Goal: Navigation & Orientation: Find specific page/section

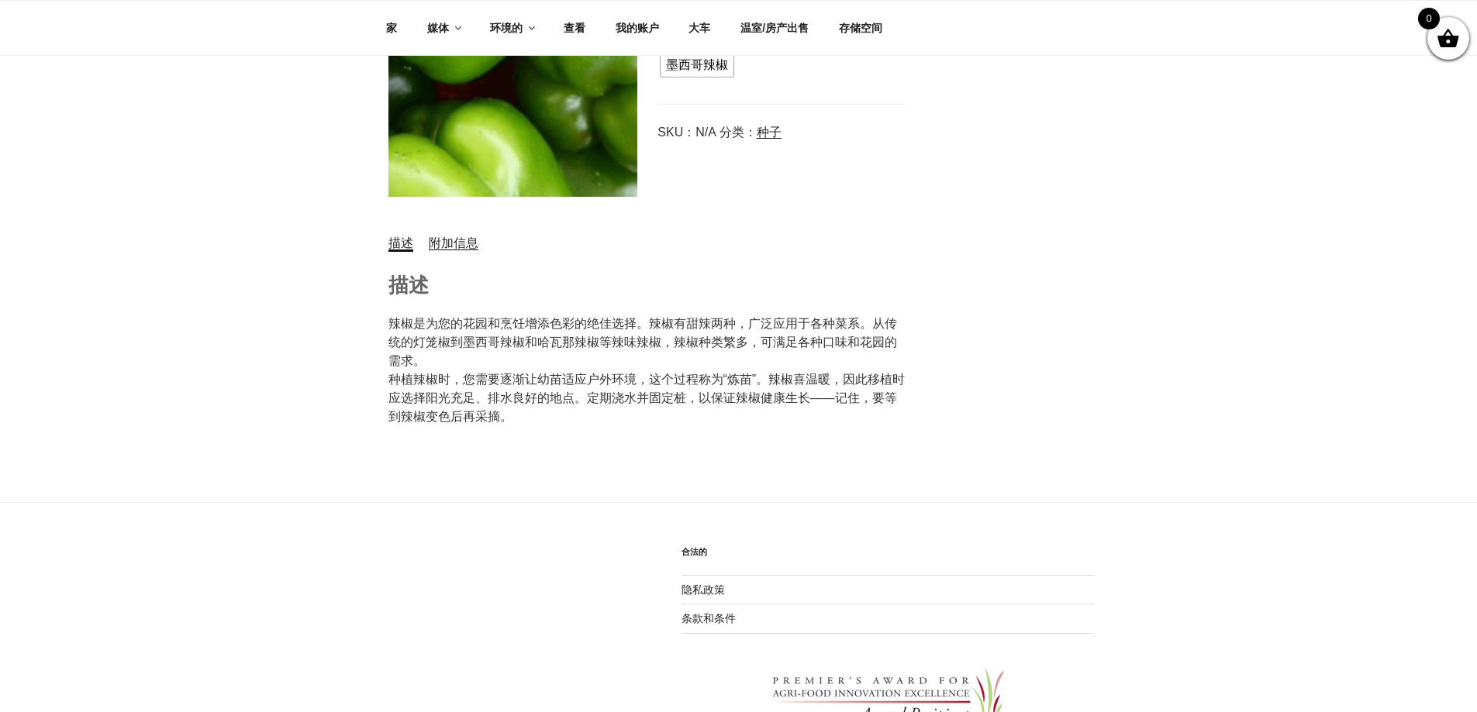
scroll to position [641, 0]
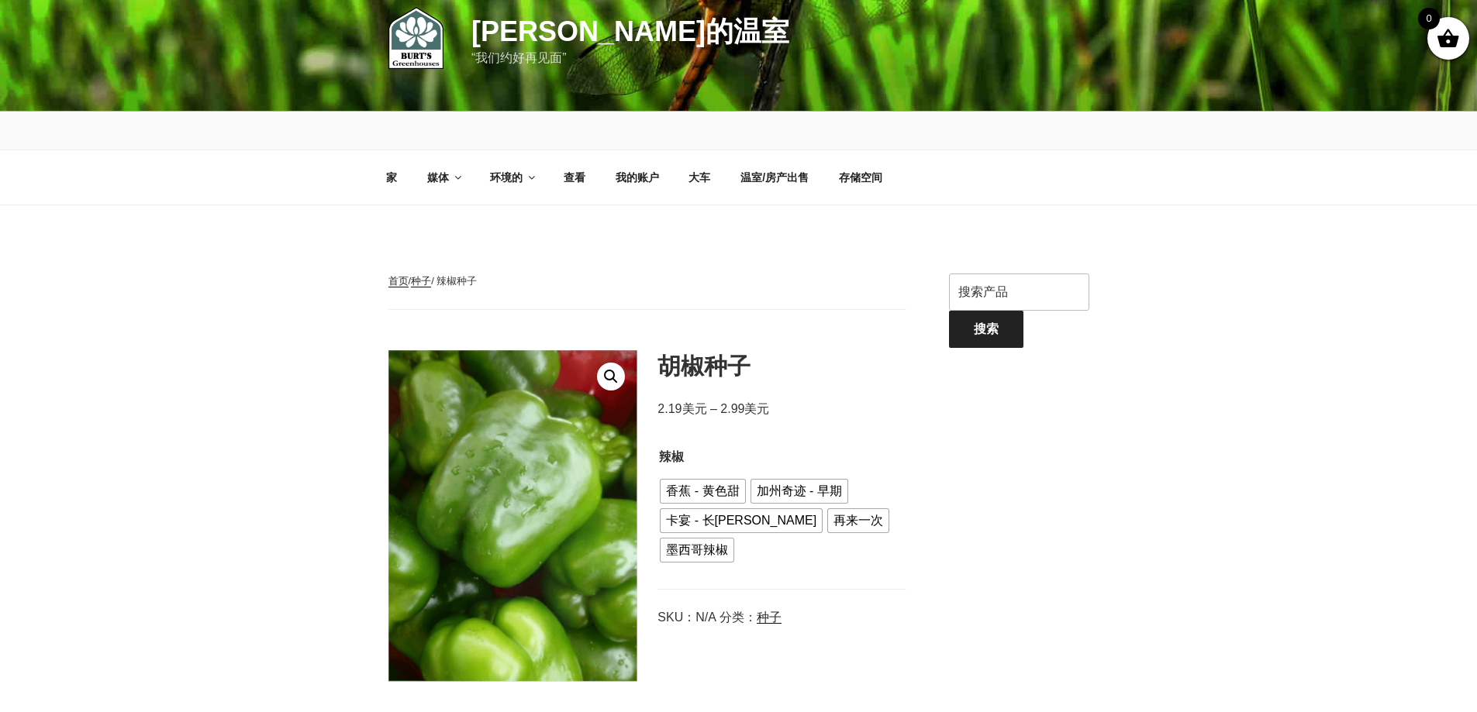
scroll to position [0, 0]
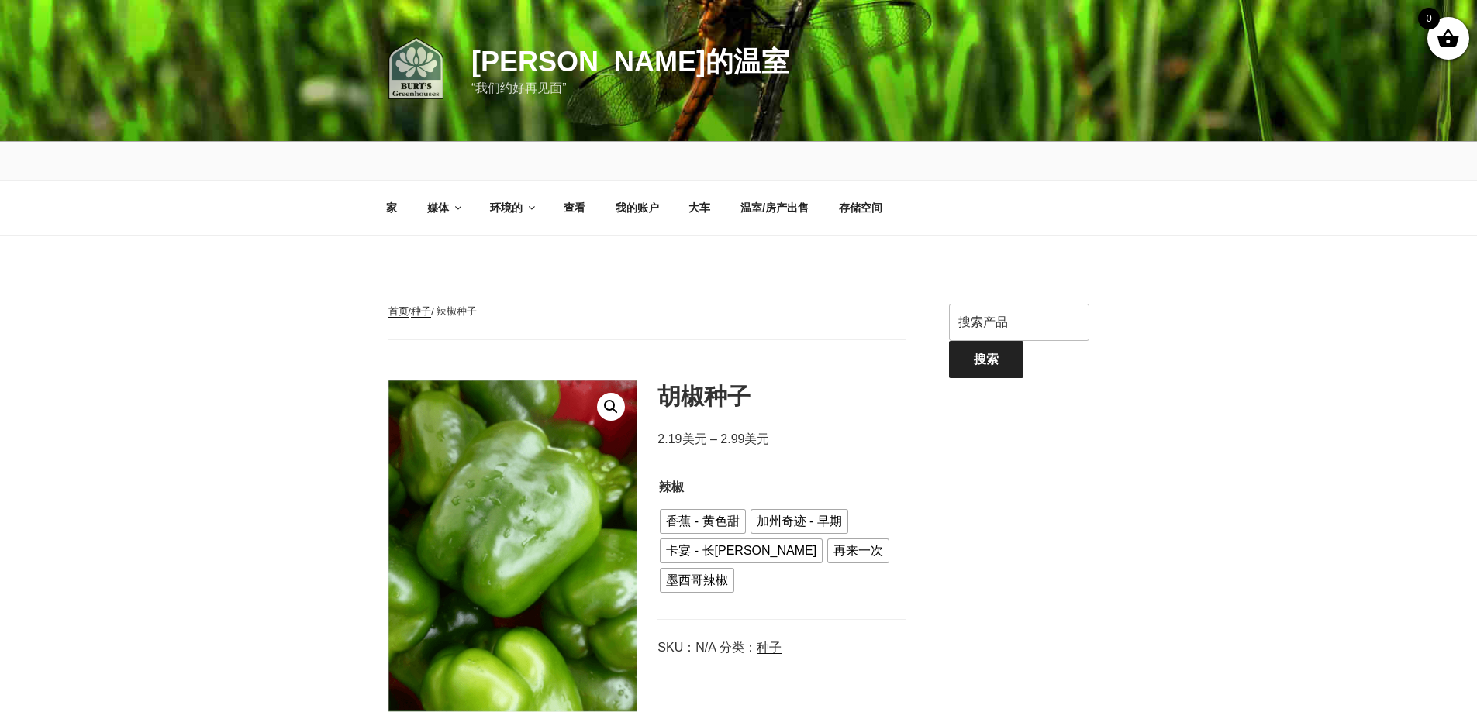
click at [443, 78] on link at bounding box center [428, 70] width 80 height 67
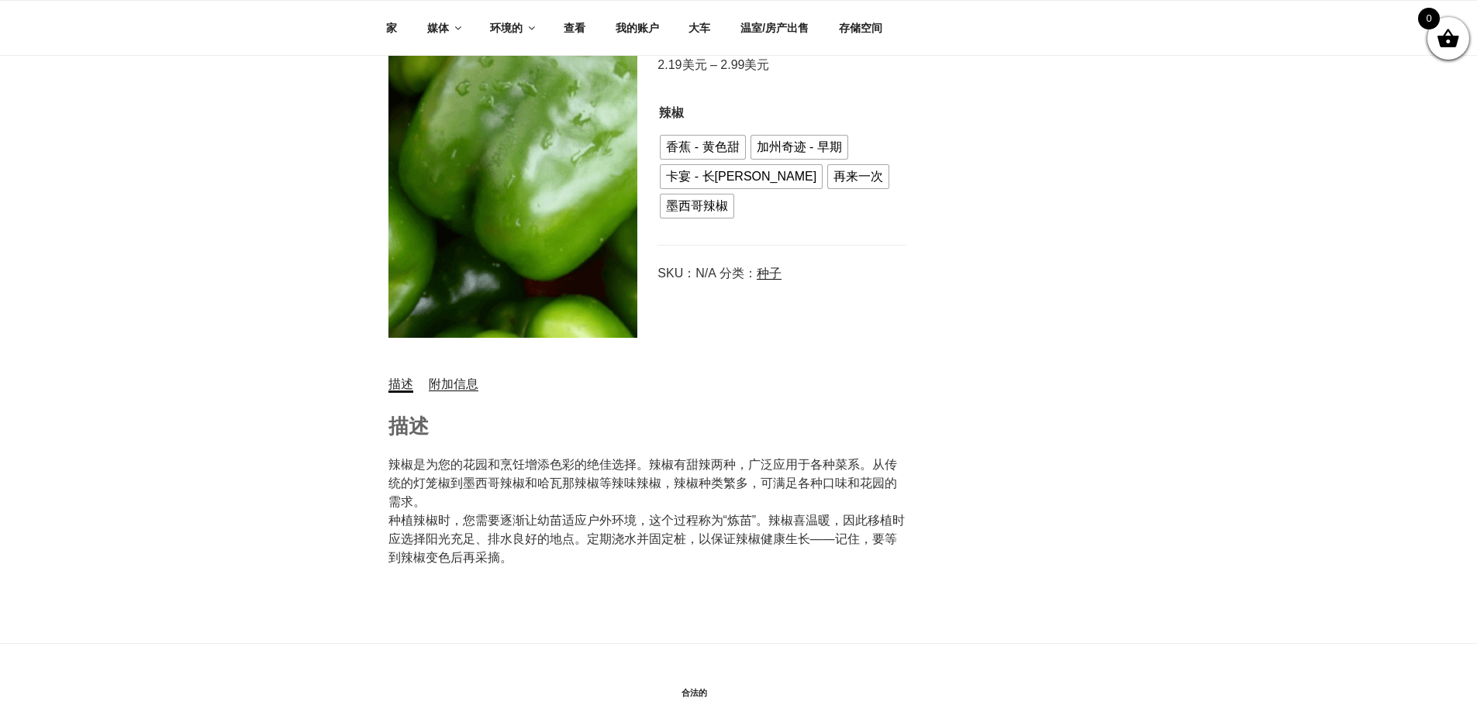
scroll to position [388, 0]
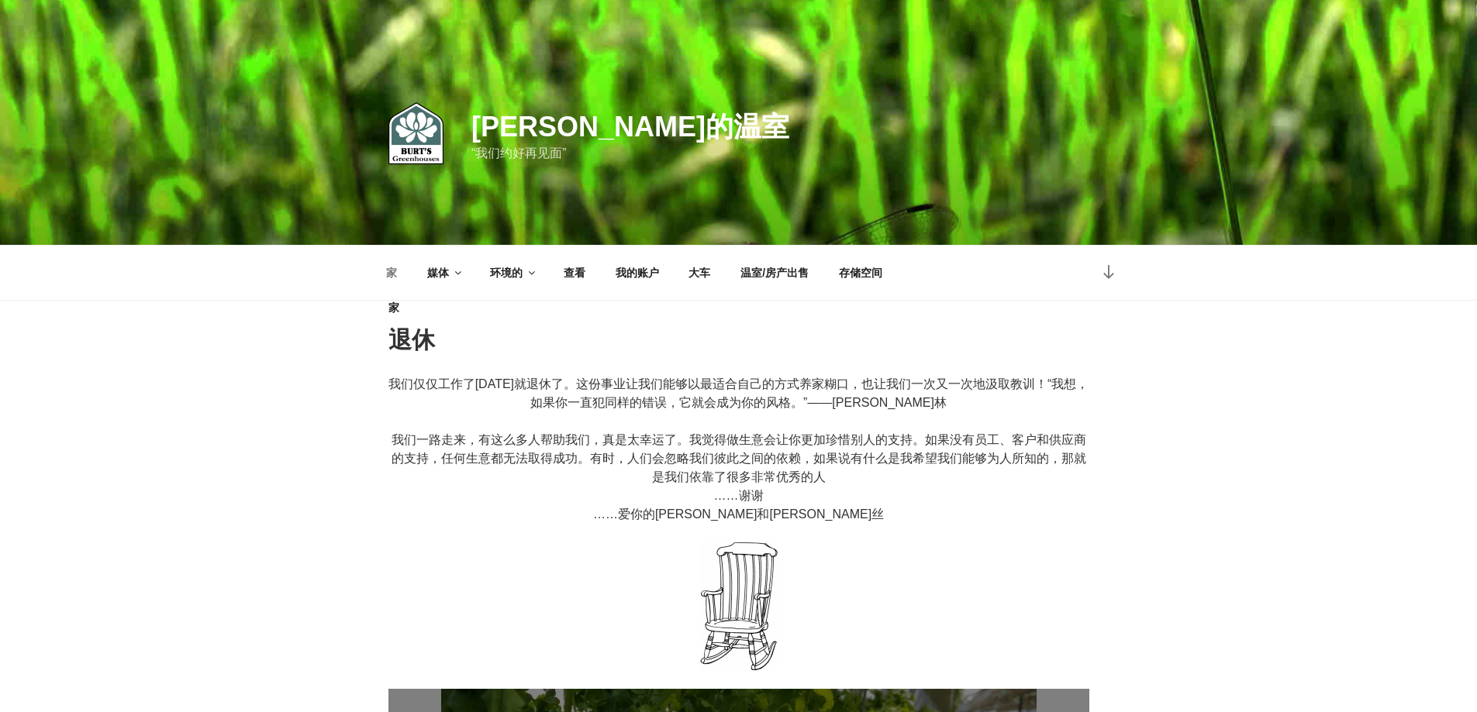
scroll to position [465, 0]
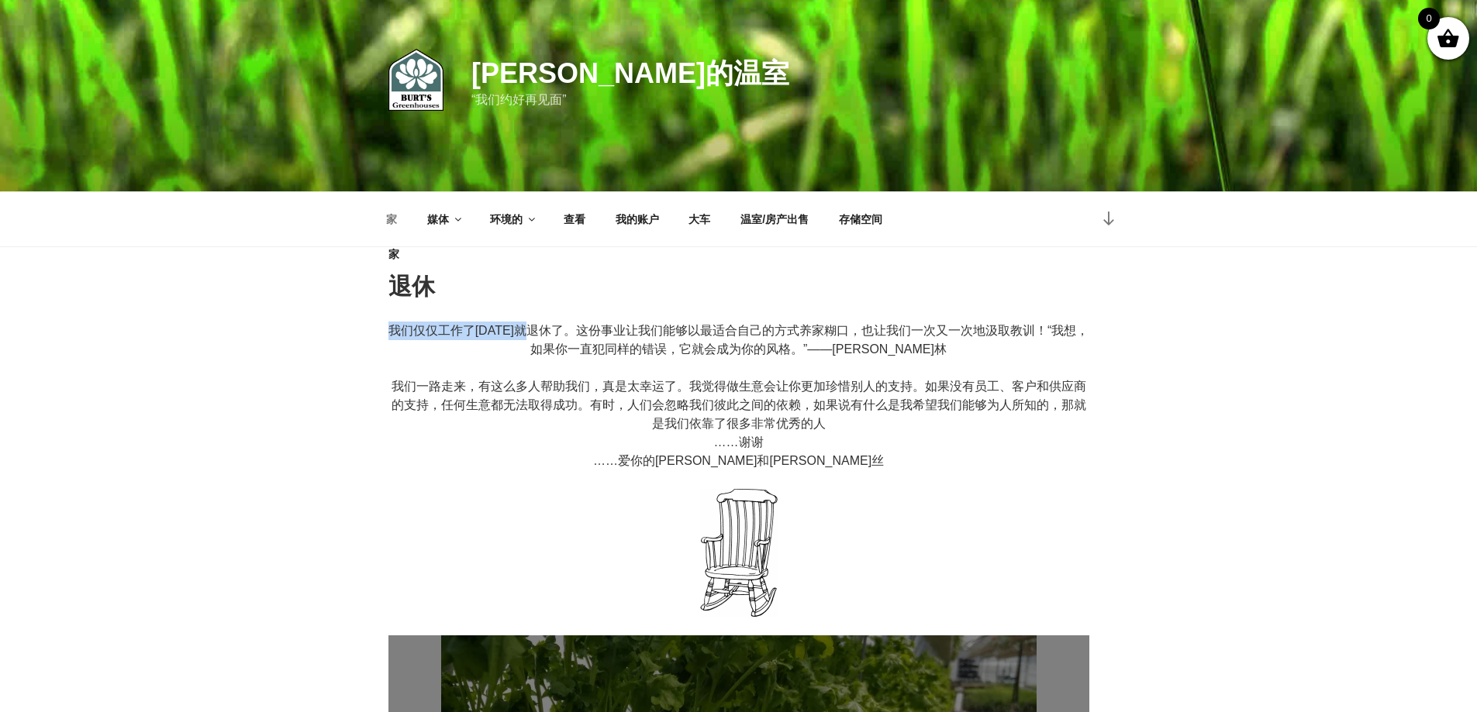
drag, startPoint x: 386, startPoint y: 326, endPoint x: 556, endPoint y: 329, distance: 169.8
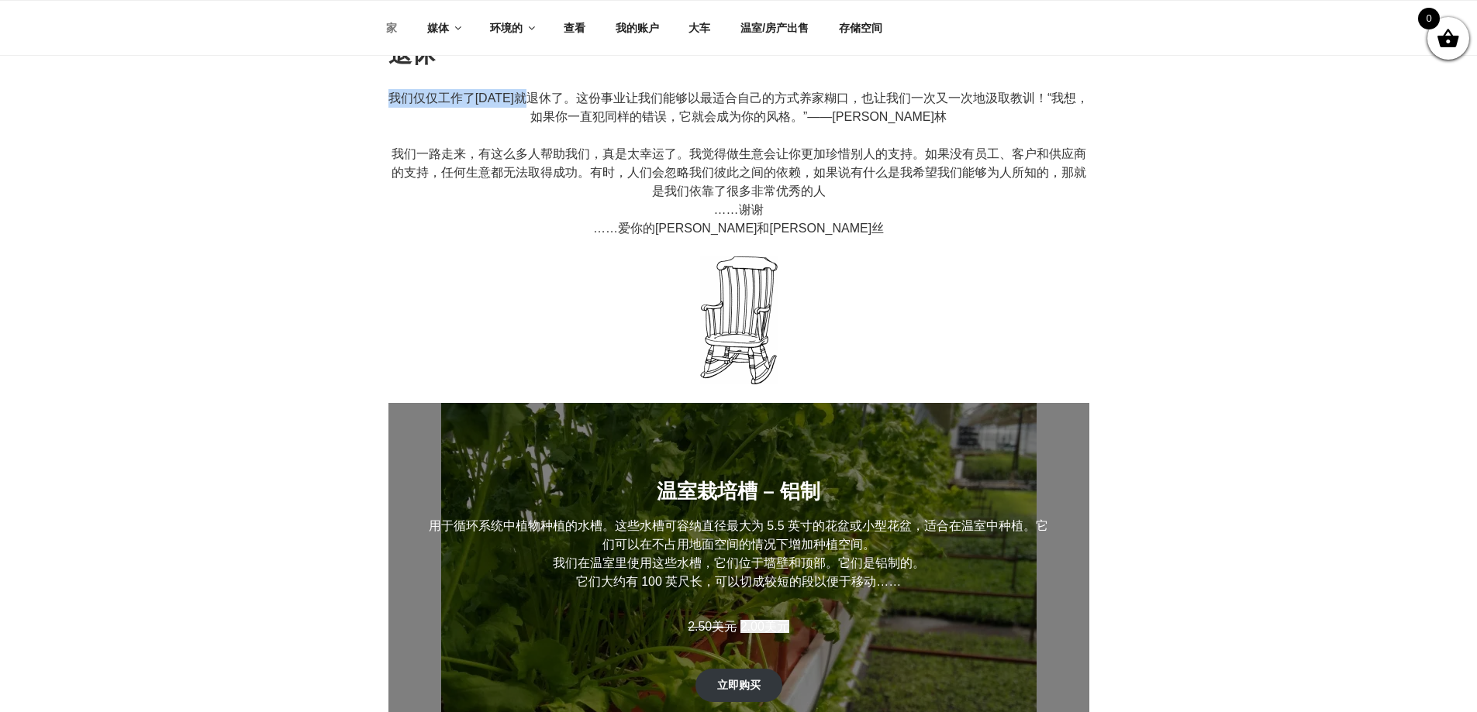
scroll to position [388, 0]
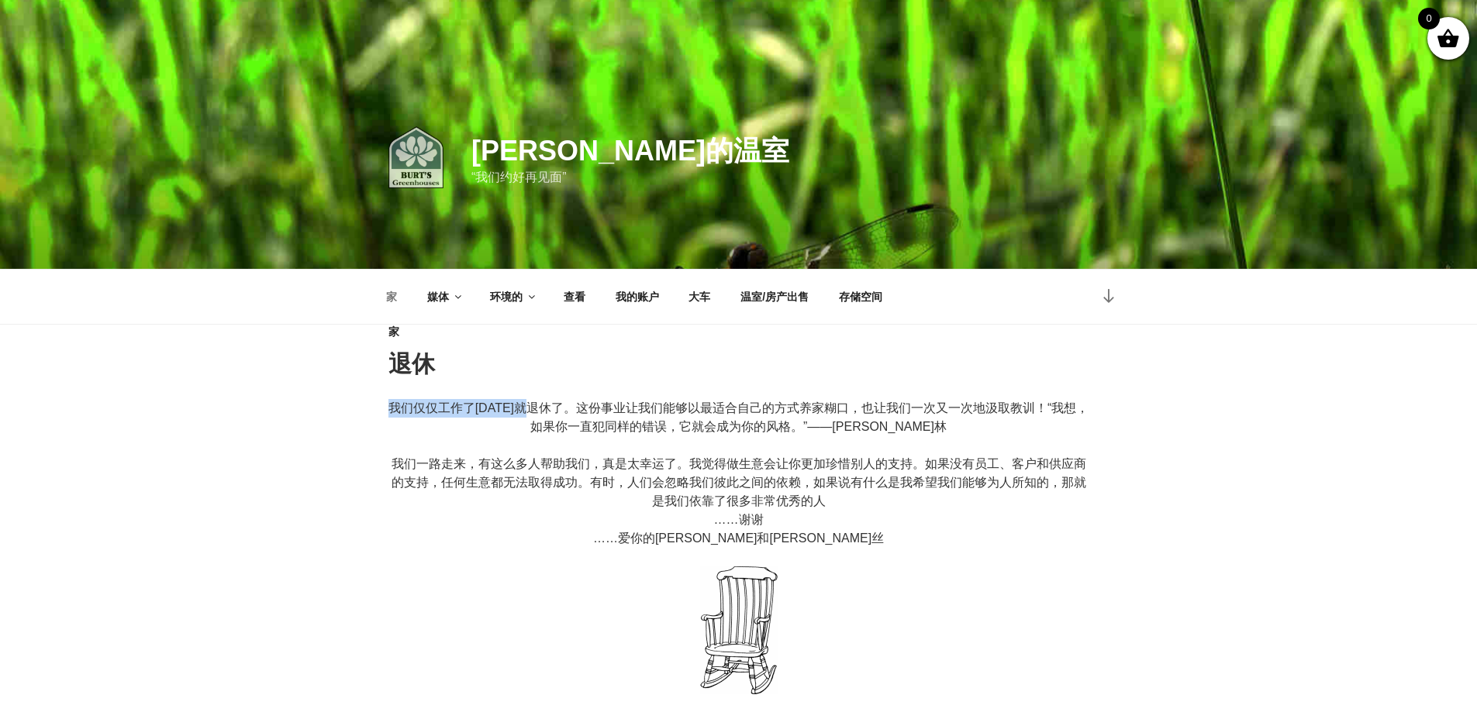
click at [422, 180] on img at bounding box center [415, 157] width 55 height 62
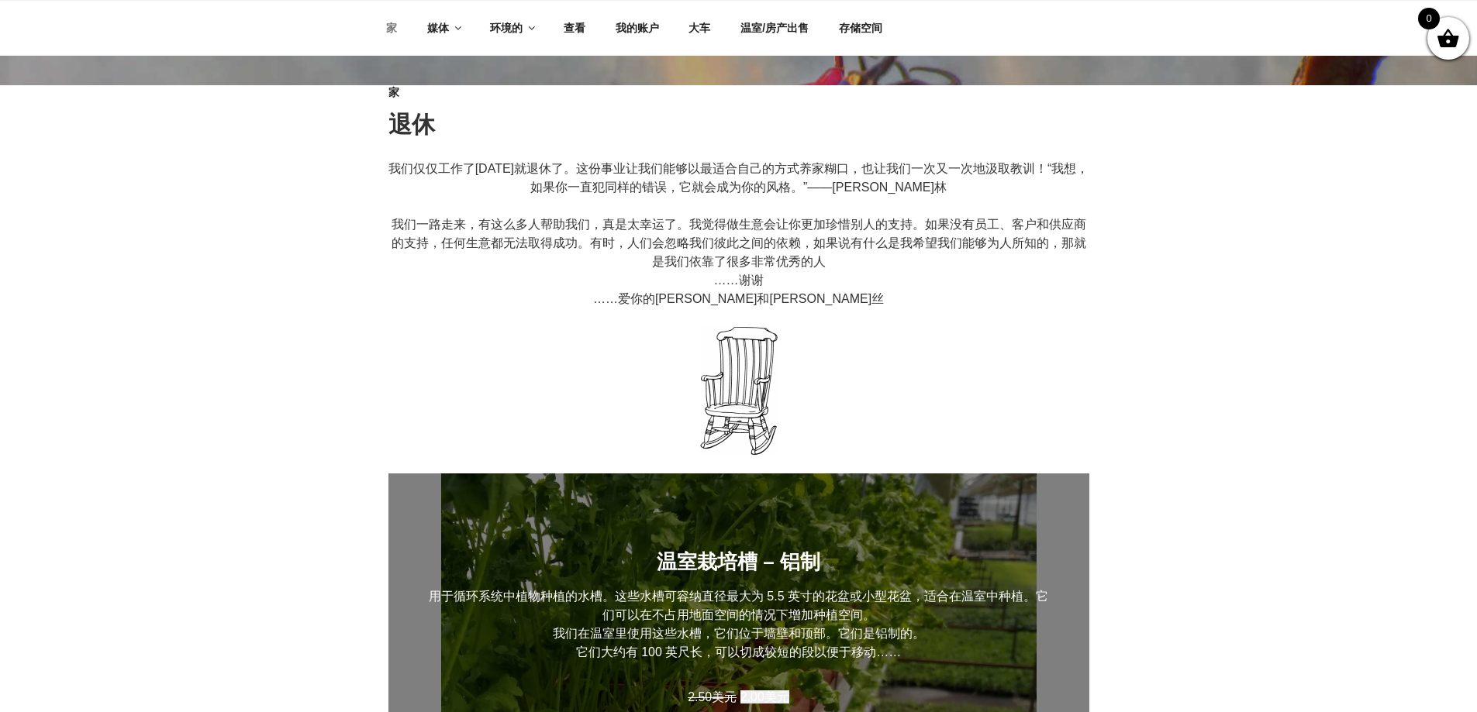
scroll to position [775, 0]
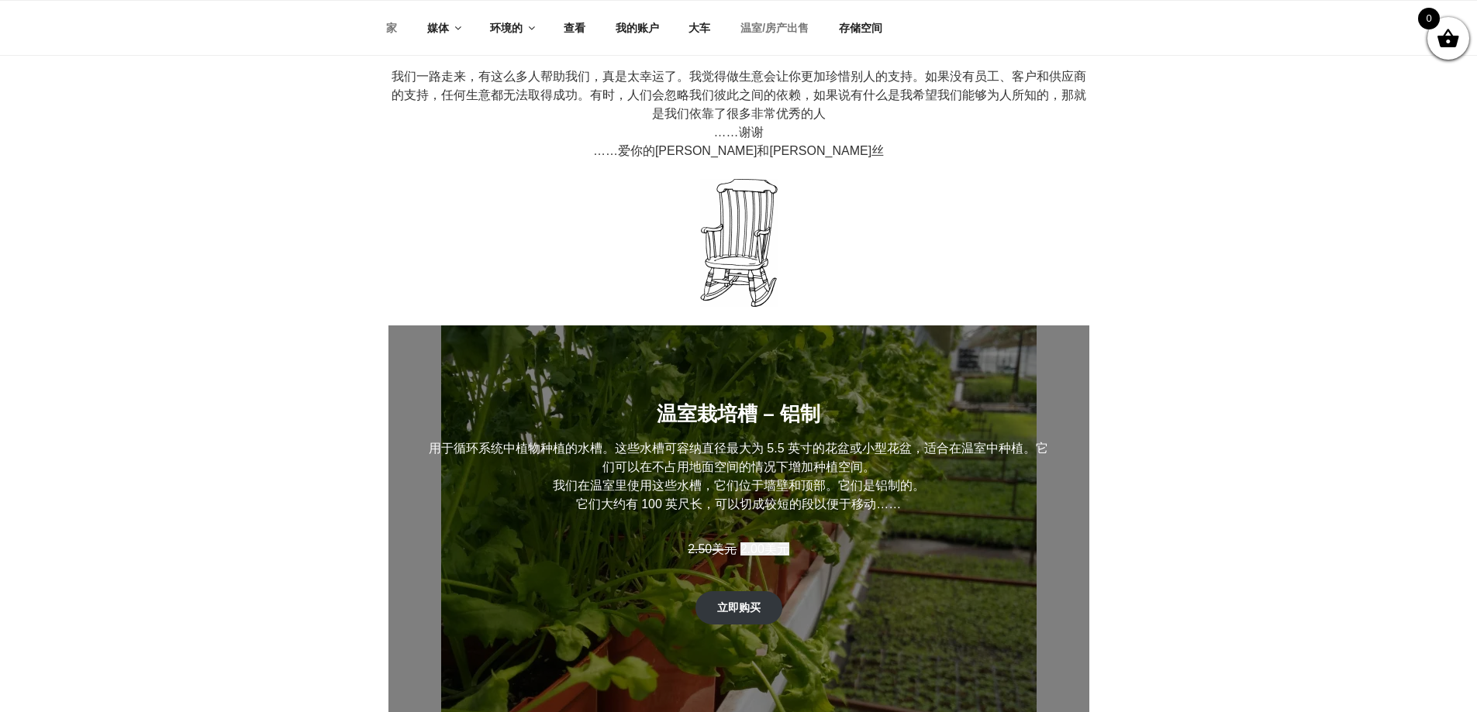
click at [778, 32] on font "温室/房产出售" at bounding box center [774, 28] width 68 height 12
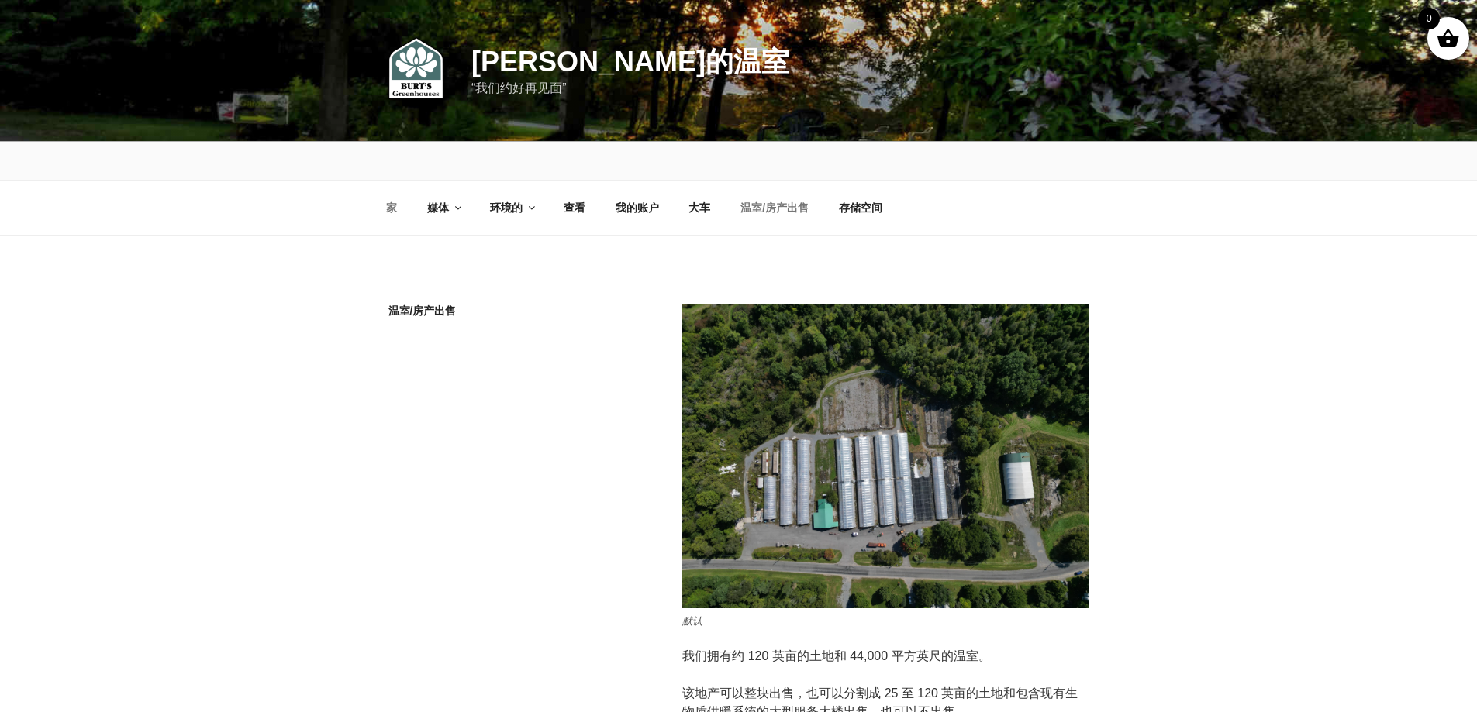
click at [384, 208] on link "家" at bounding box center [392, 208] width 38 height 38
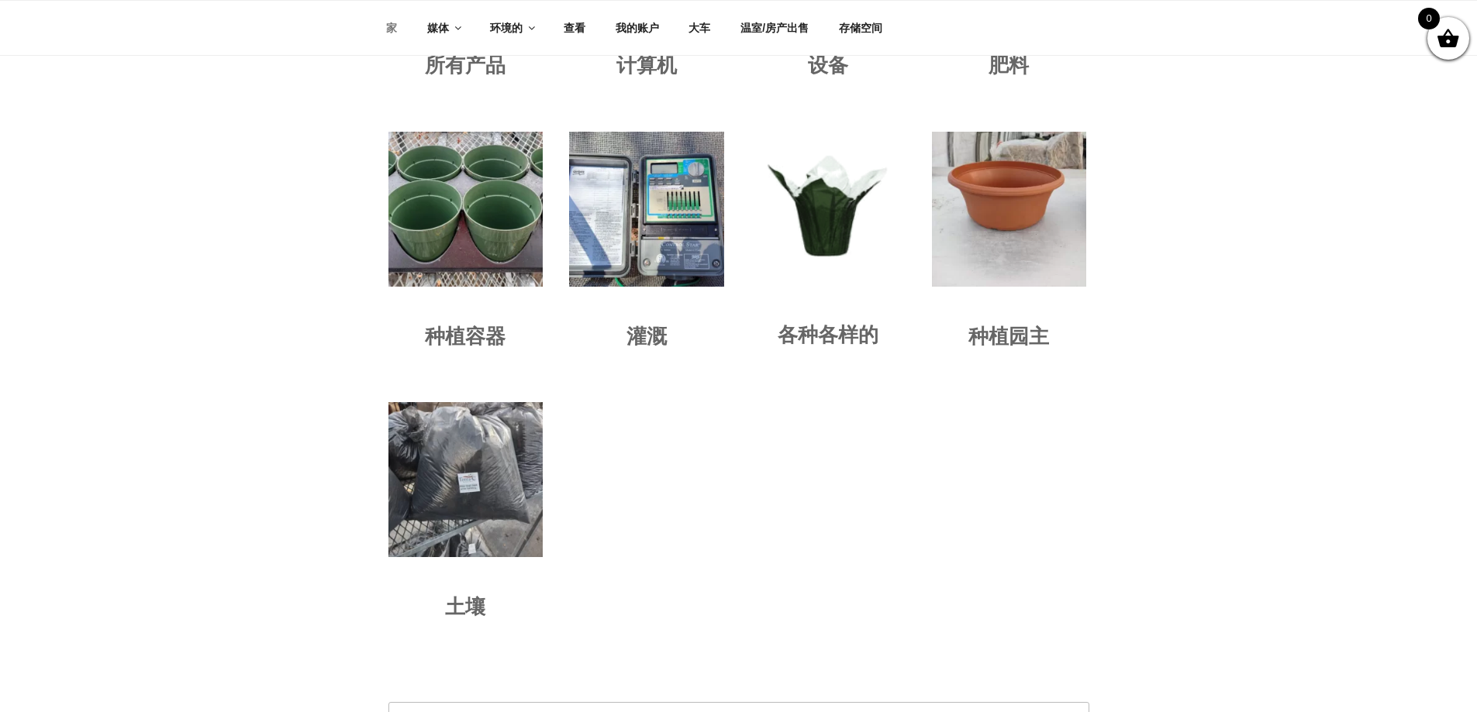
scroll to position [1705, 0]
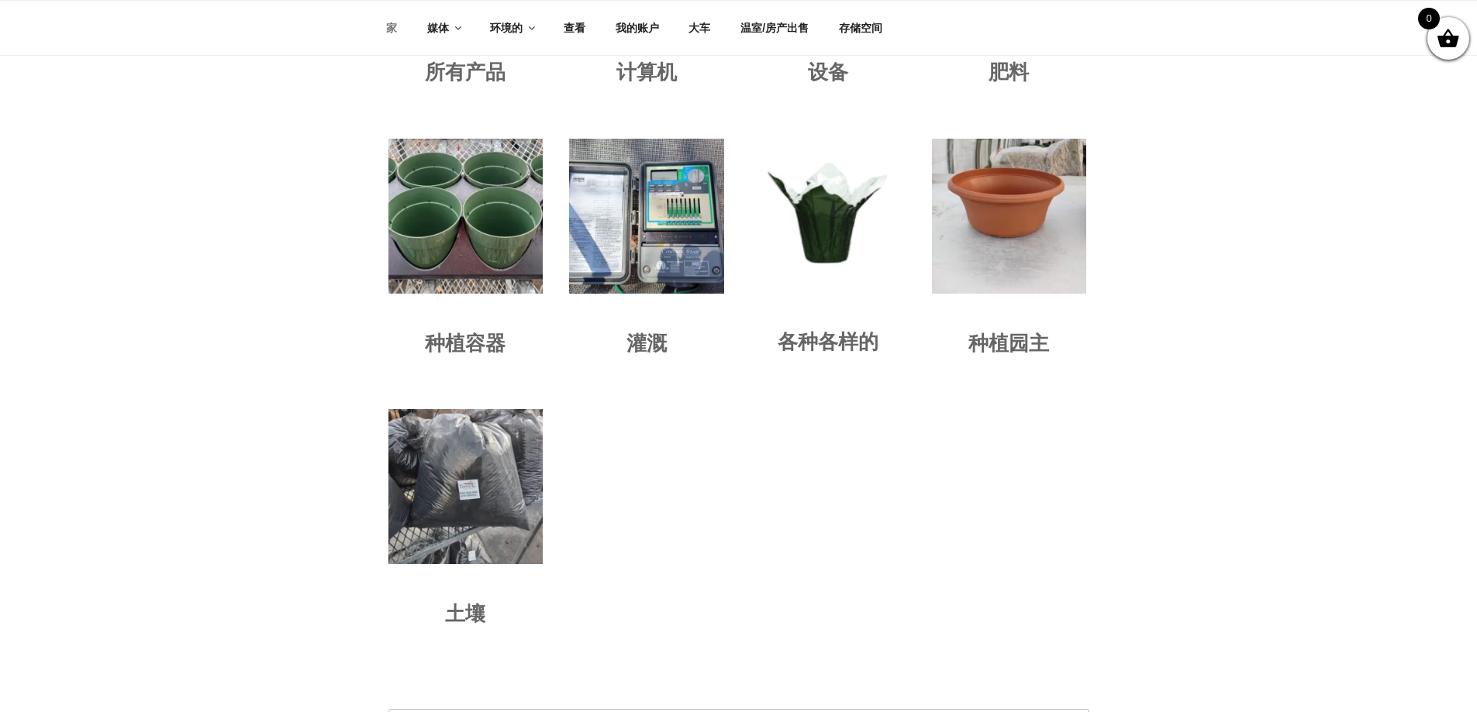
click at [998, 243] on img "访问产品类别花盆" at bounding box center [1009, 216] width 154 height 154
